Goal: Navigation & Orientation: Find specific page/section

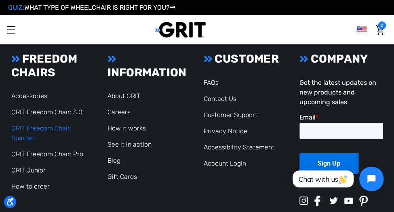
scroll to position [1760, 0]
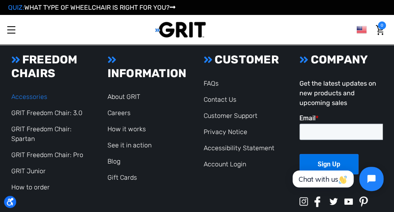
click at [39, 97] on link "Accessories" at bounding box center [29, 97] width 36 height 8
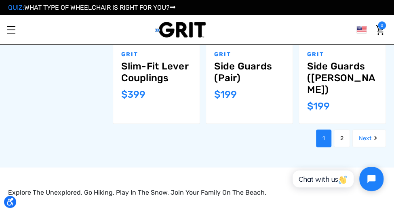
scroll to position [744, 0]
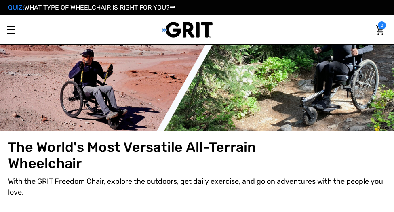
scroll to position [1596, 0]
